Goal: Information Seeking & Learning: Learn about a topic

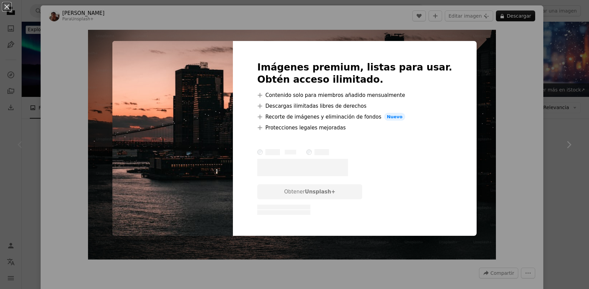
scroll to position [68, 0]
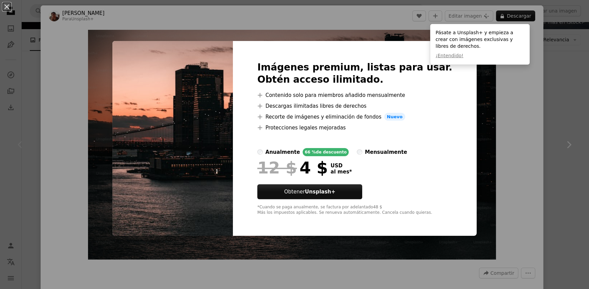
click at [484, 79] on div "An X shape Imágenes premium, listas para usar. Obtén acceso ilimitado. A plus s…" at bounding box center [294, 144] width 589 height 289
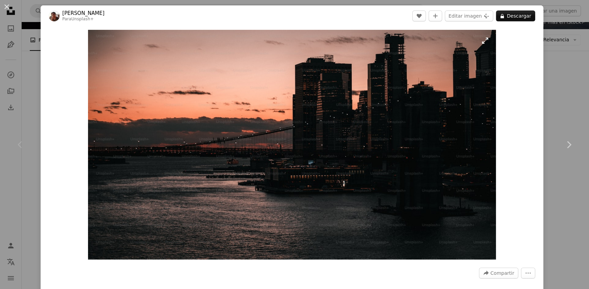
click at [482, 41] on img "Ampliar en esta imagen" at bounding box center [292, 144] width 408 height 229
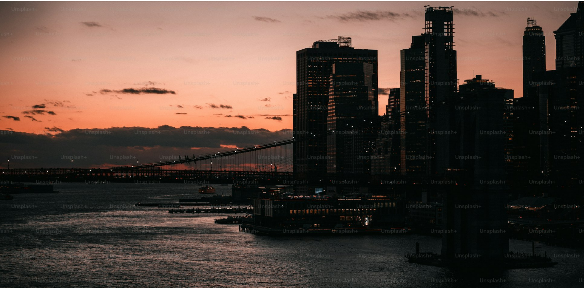
scroll to position [18, 0]
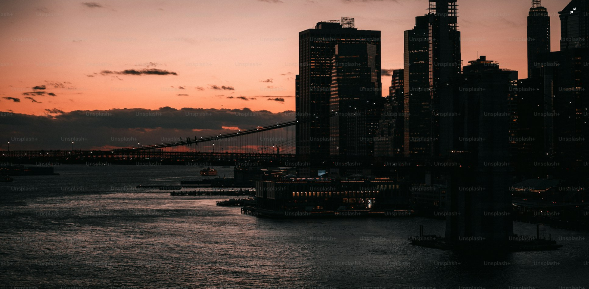
click at [570, 8] on img "Reducir el zoom en esta imagen" at bounding box center [295, 147] width 590 height 332
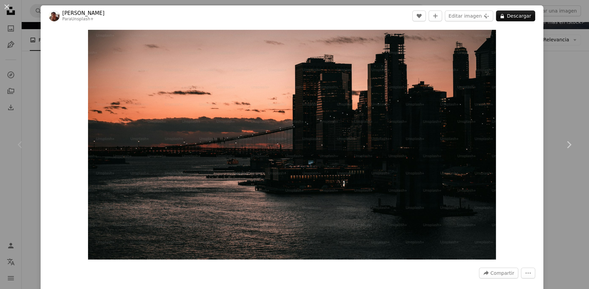
click at [546, 96] on div "An X shape Chevron left Chevron right [PERSON_NAME] Para Unsplash+ A heart A pl…" at bounding box center [294, 144] width 589 height 289
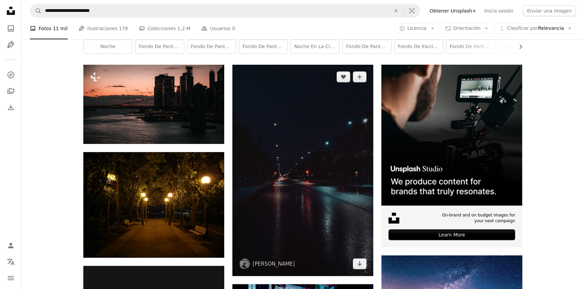
scroll to position [169, 0]
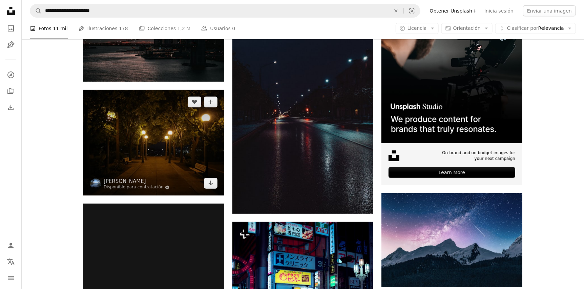
click at [123, 172] on img at bounding box center [153, 143] width 141 height 106
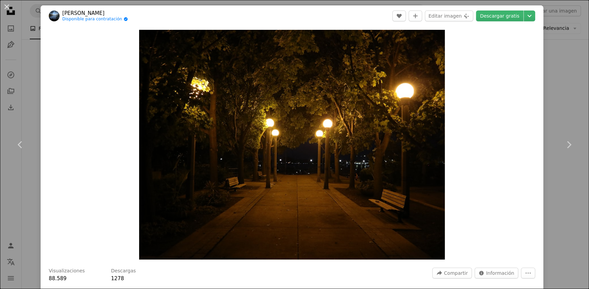
click at [561, 71] on div "An X shape Chevron left Chevron right [PERSON_NAME] Disponible para contratació…" at bounding box center [294, 144] width 589 height 289
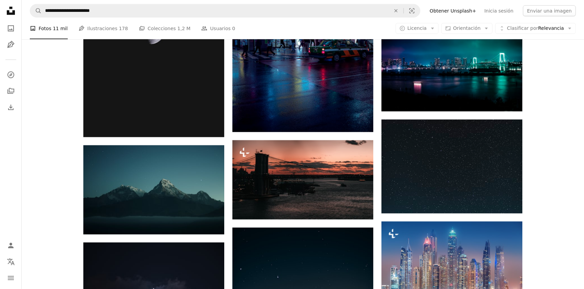
scroll to position [474, 0]
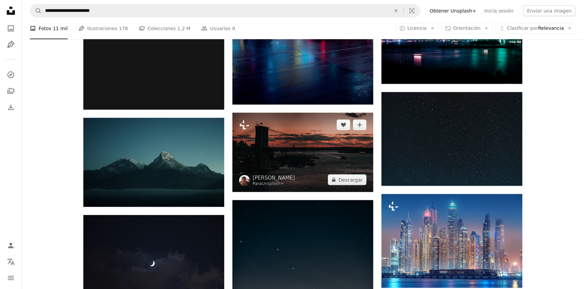
click at [320, 162] on img at bounding box center [302, 152] width 141 height 79
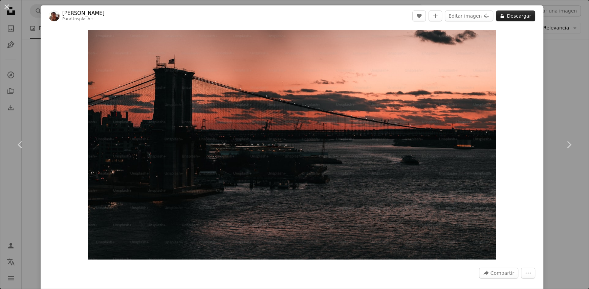
click at [508, 16] on button "A lock Descargar" at bounding box center [515, 15] width 39 height 11
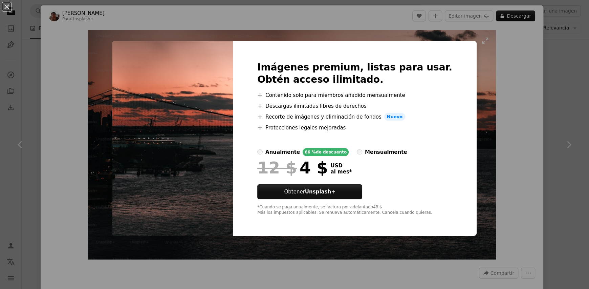
click at [491, 48] on div "An X shape Imágenes premium, listas para usar. Obtén acceso ilimitado. A plus s…" at bounding box center [294, 144] width 589 height 289
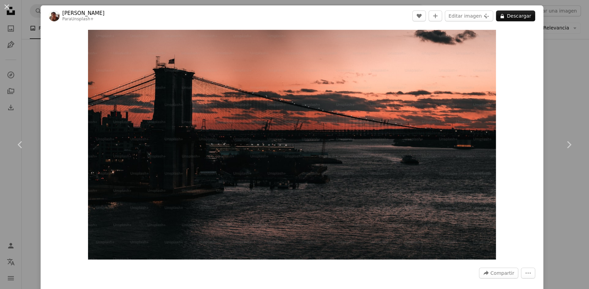
click at [565, 52] on div "An X shape Chevron left Chevron right [PERSON_NAME] Para Unsplash+ A heart A pl…" at bounding box center [294, 144] width 589 height 289
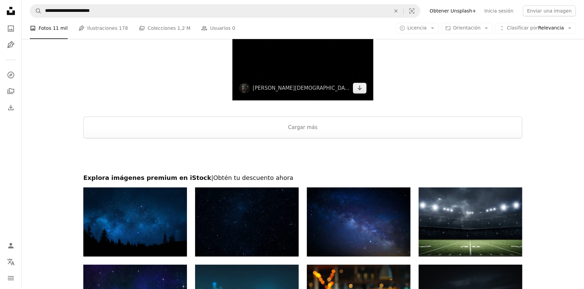
scroll to position [1239, 0]
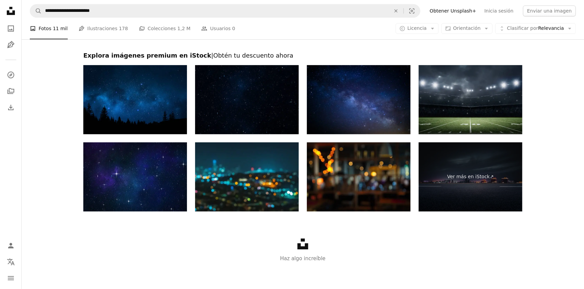
click at [463, 101] on img at bounding box center [470, 99] width 104 height 69
